Goal: Task Accomplishment & Management: Use online tool/utility

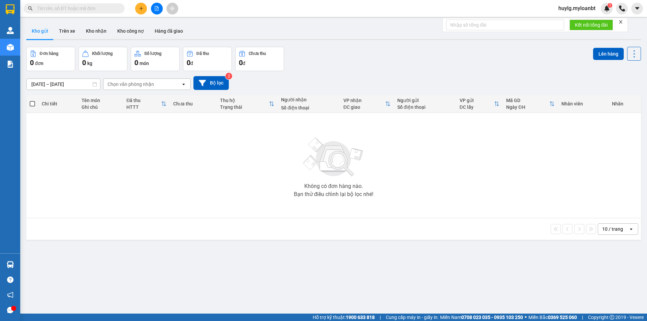
click at [75, 10] on input "text" at bounding box center [77, 8] width 80 height 7
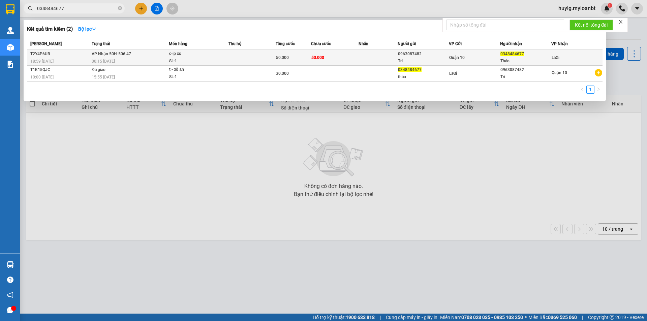
type input "0348484677"
click at [104, 54] on span "[PERSON_NAME] 50H-506.47" at bounding box center [111, 54] width 39 height 5
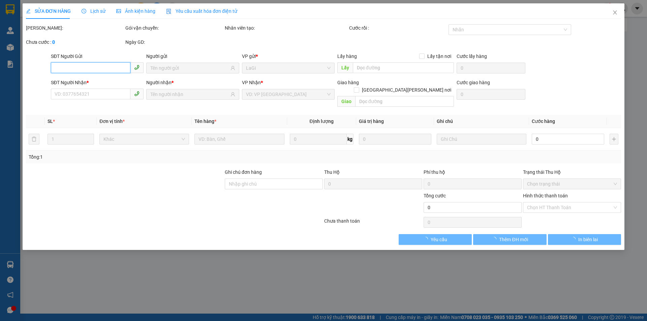
type input "0963087482"
type input "Trí"
type input "0348484677"
type input "Thảo"
type input "50.000"
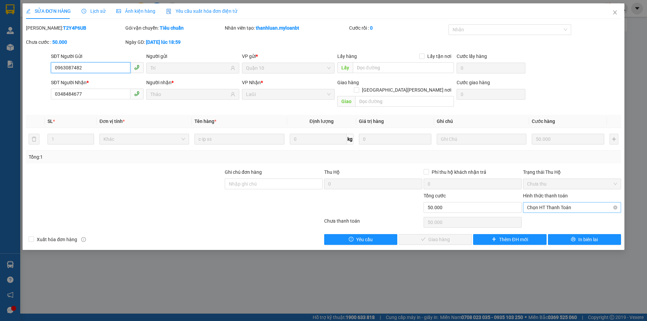
click at [609, 203] on span "Chọn HT Thanh Toán" at bounding box center [572, 208] width 90 height 10
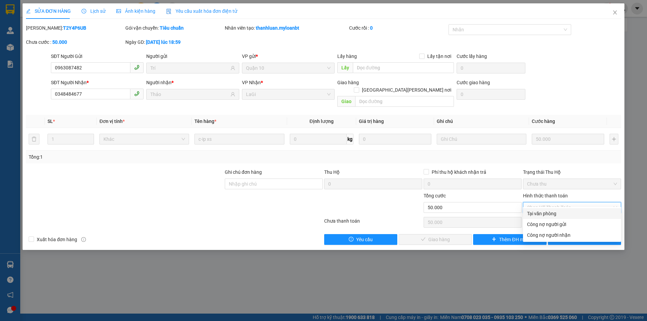
click at [548, 215] on div "Tại văn phòng" at bounding box center [572, 213] width 90 height 7
type input "0"
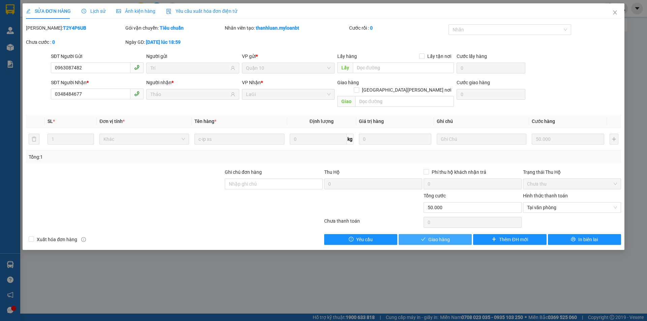
click at [437, 236] on span "Giao hàng" at bounding box center [440, 239] width 22 height 7
